Goal: Information Seeking & Learning: Learn about a topic

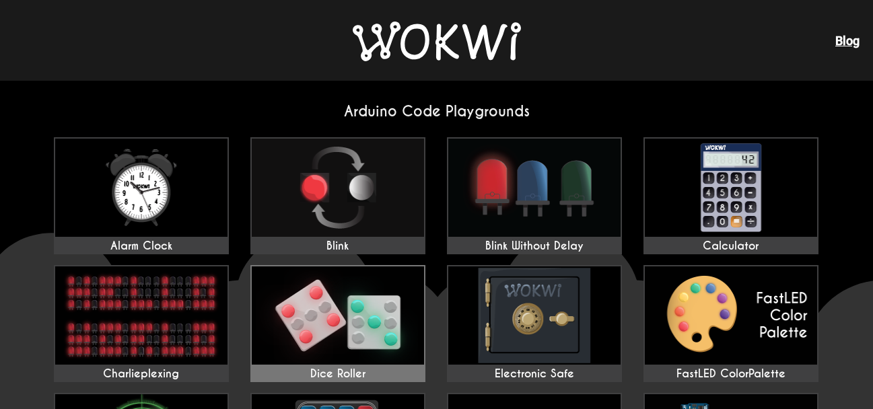
click at [309, 286] on img at bounding box center [338, 315] width 172 height 98
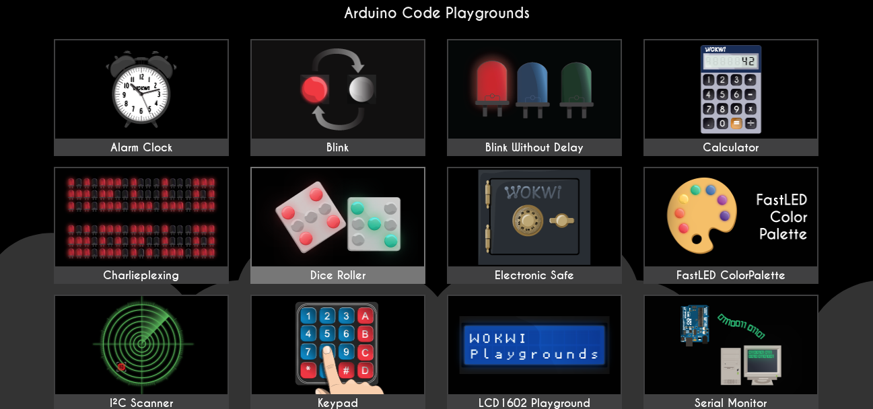
scroll to position [126, 0]
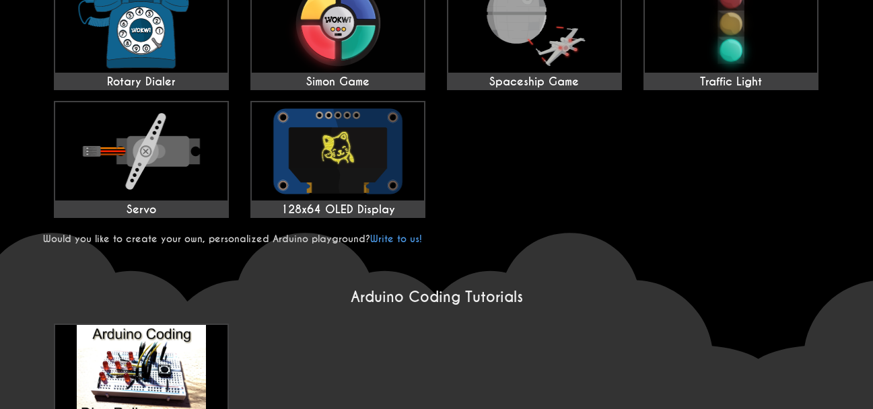
scroll to position [680, 0]
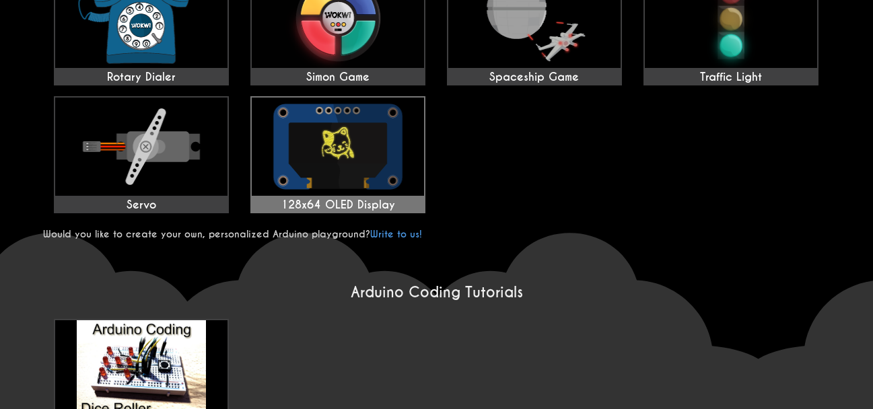
click at [322, 153] on img at bounding box center [338, 147] width 172 height 98
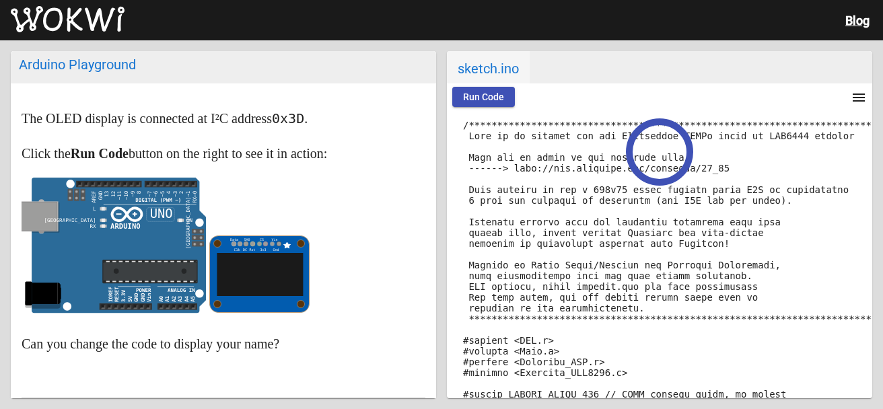
click at [322, 153] on p "Click the Run Code button on the right to see it in action:" at bounding box center [224, 154] width 404 height 22
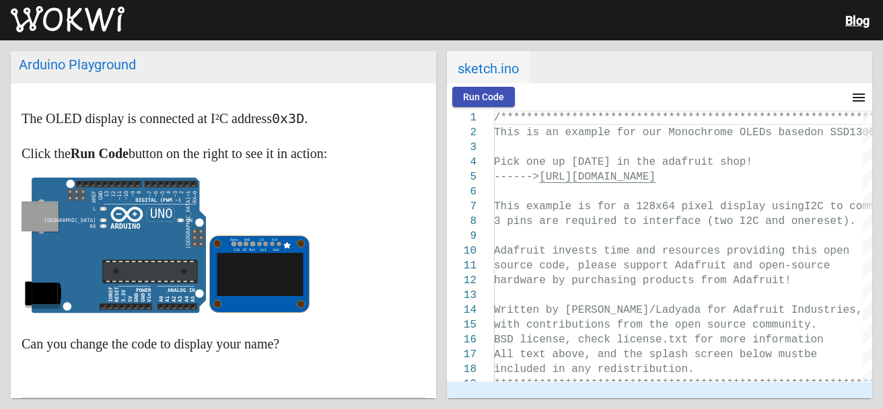
click at [59, 87] on article "The OLED display is connected at I²C address 0x3D . Click the Run Code button o…" at bounding box center [223, 314] width 425 height 462
click at [466, 95] on span "Run Code" at bounding box center [483, 96] width 41 height 11
click at [289, 316] on wokwi-ssd1306 at bounding box center [259, 308] width 101 height 15
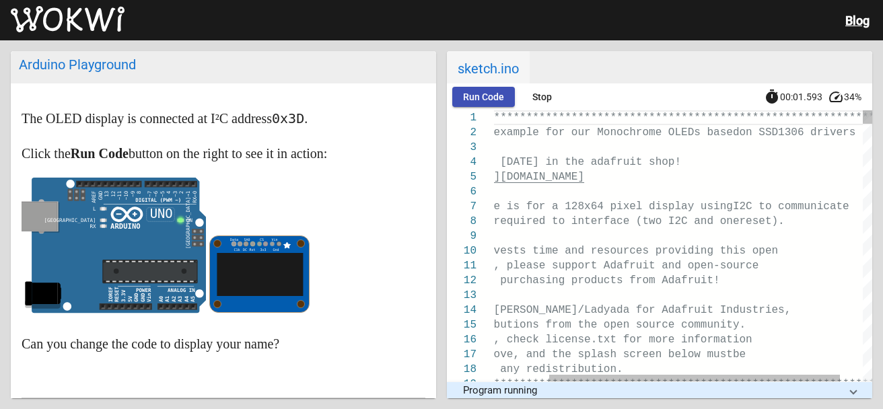
click at [511, 218] on span "3 pins are required to interface (two I2C and one" at bounding box center [580, 221] width 316 height 12
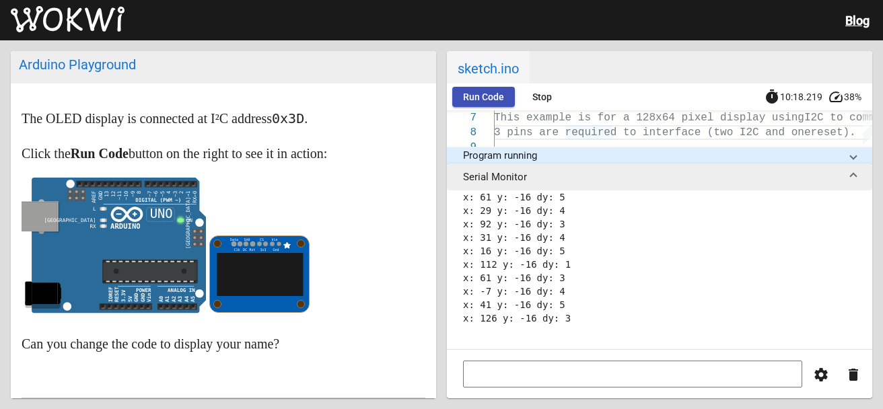
click at [575, 291] on pre "x: 61 y: -16 dy: 5 x: 29 y: -16 dy: 4 x: 92 y: -16 dy: 3 x: 31 y: -16 dy: 4 x: …" at bounding box center [659, 264] width 393 height 148
